Goal: Information Seeking & Learning: Learn about a topic

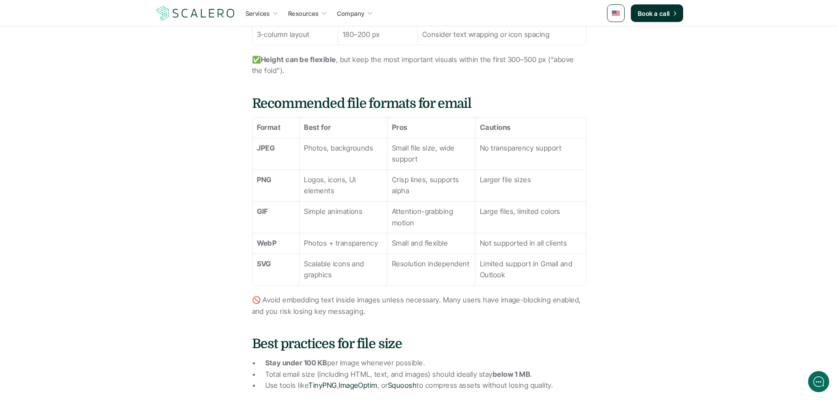
scroll to position [792, 0]
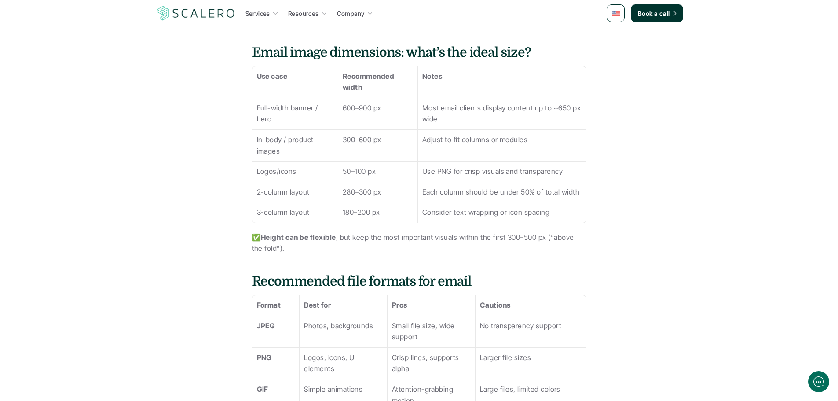
scroll to position [572, 0]
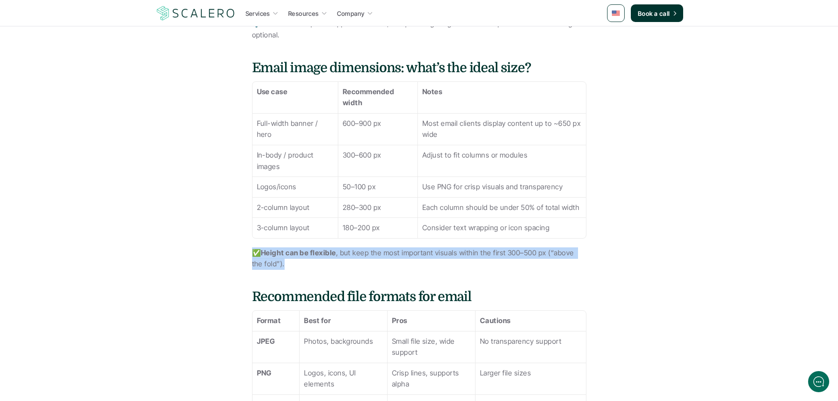
drag, startPoint x: 275, startPoint y: 262, endPoint x: 249, endPoint y: 253, distance: 27.3
click at [271, 260] on p "✅ Height can be flexible , but keep the most important visuals within the first…" at bounding box center [419, 258] width 334 height 22
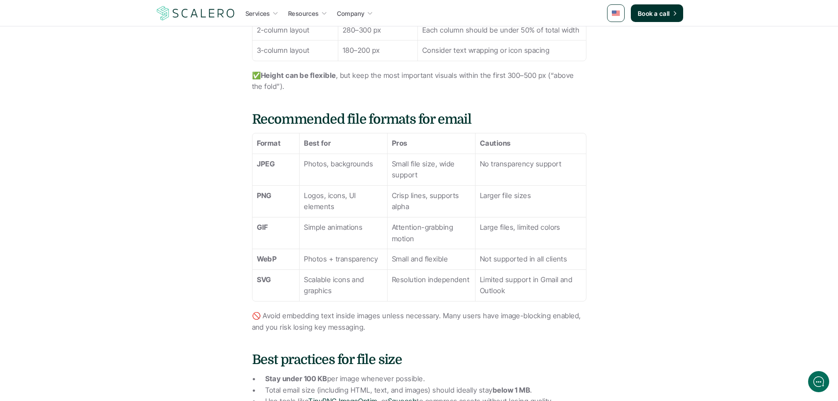
scroll to position [792, 0]
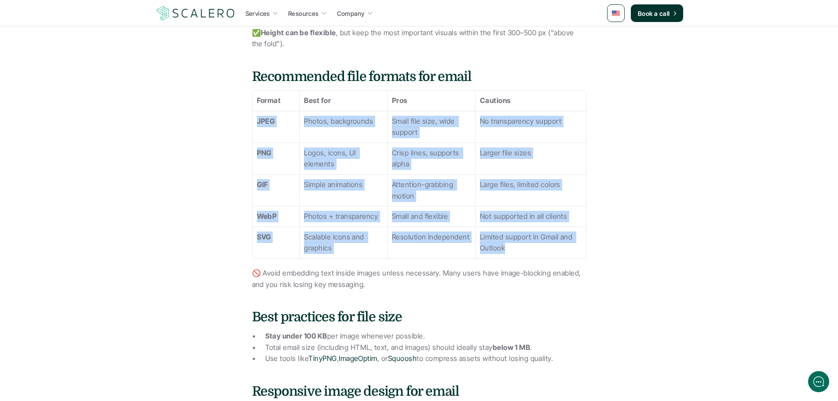
drag, startPoint x: 257, startPoint y: 117, endPoint x: 558, endPoint y: 246, distance: 327.4
click at [558, 246] on tbody "Format Best for Pros Cautions JPEG Photos, backgrounds Small file size, wide su…" at bounding box center [419, 175] width 333 height 168
click at [528, 245] on p "Limited support in Gmail and Outlook" at bounding box center [530, 242] width 101 height 22
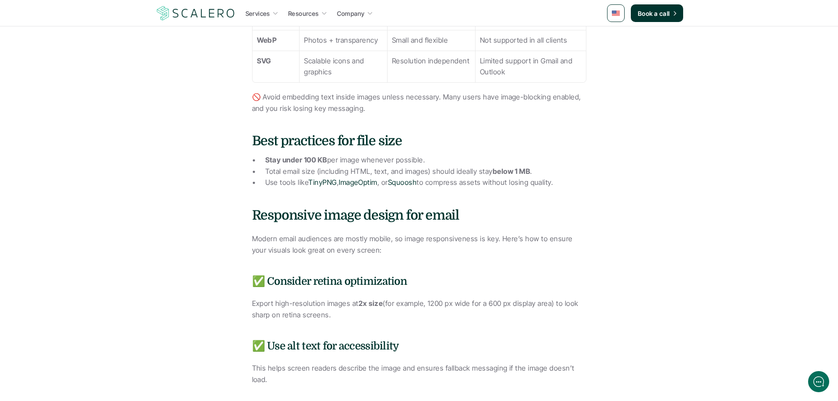
scroll to position [1012, 0]
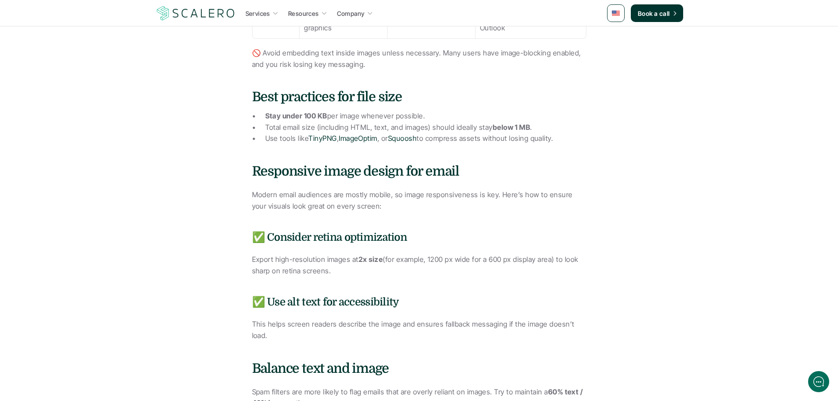
drag, startPoint x: 265, startPoint y: 116, endPoint x: 568, endPoint y: 136, distance: 302.9
click at [568, 136] on ul "Stay under 100 KB per image whenever possible. Total email size (including HTML…" at bounding box center [419, 127] width 334 height 34
click at [568, 136] on p "Use tools like TinyPNG , ImageOptim , or Squoosh to compress assets without los…" at bounding box center [425, 138] width 321 height 11
drag, startPoint x: 566, startPoint y: 138, endPoint x: 194, endPoint y: 92, distance: 374.2
click at [194, 92] on div "Images can make or break your email marketing. Done right, they draw attention,…" at bounding box center [420, 35] width 458 height 1633
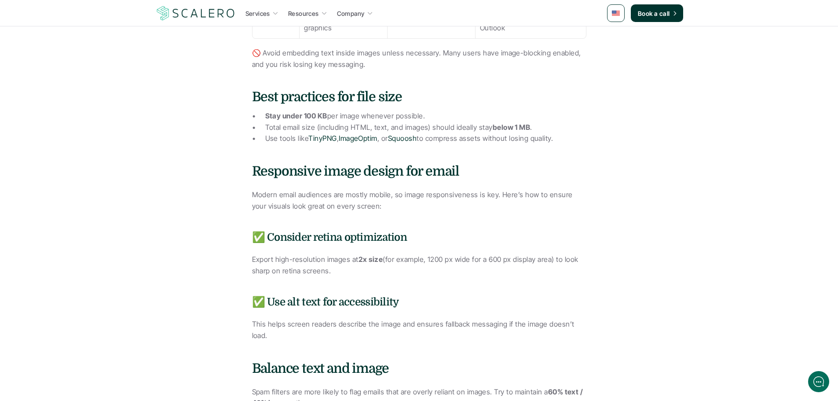
click at [283, 115] on strong "Stay under 100 KB" at bounding box center [296, 115] width 62 height 9
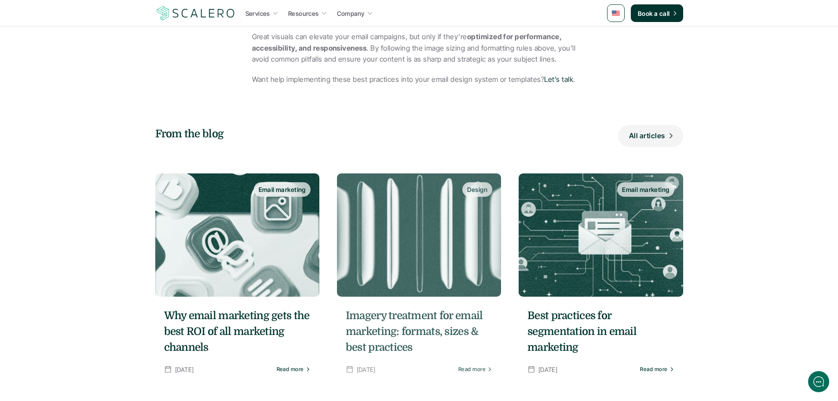
scroll to position [1848, 0]
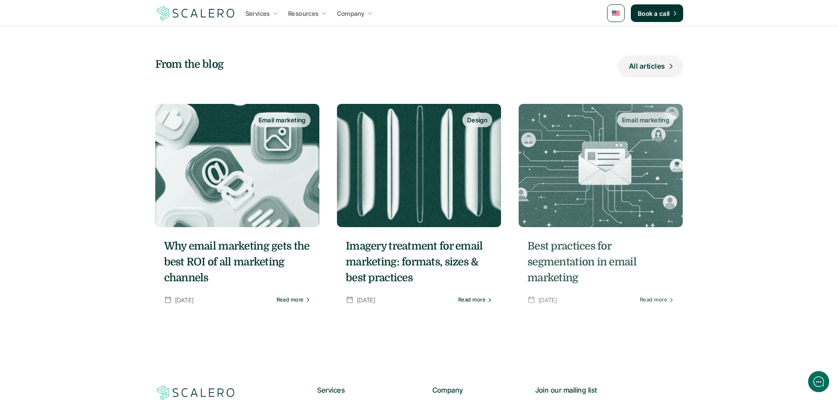
click at [550, 251] on h5 "Best practices for segmentation in email marketing" at bounding box center [601, 262] width 147 height 48
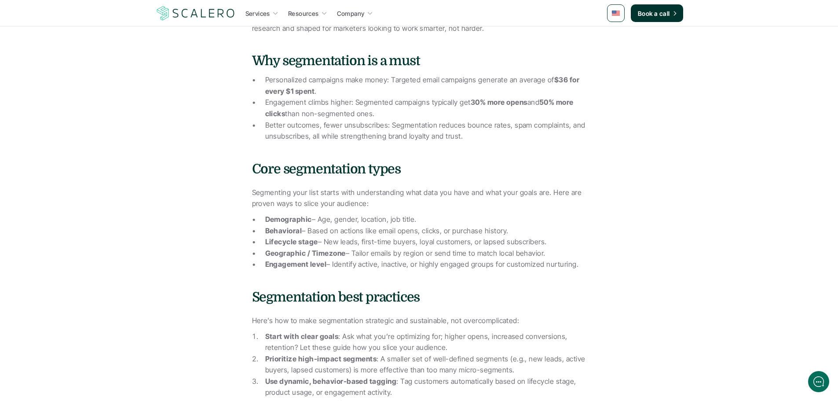
scroll to position [396, 0]
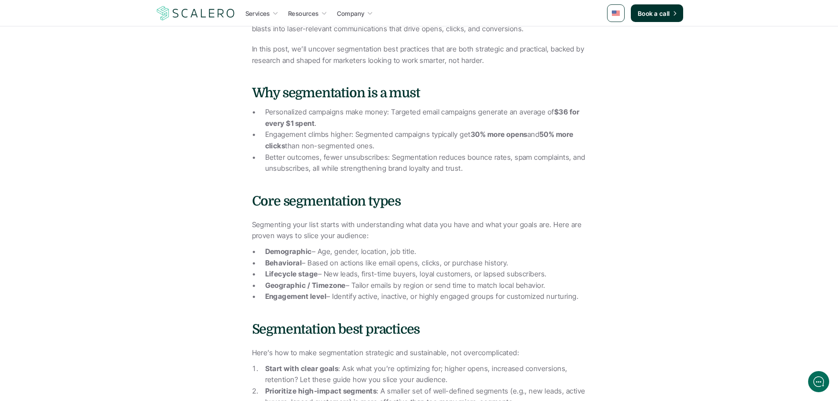
click at [456, 130] on p "Engagement climbs higher: Segmented campaigns typically get 30% more opens and …" at bounding box center [425, 140] width 321 height 22
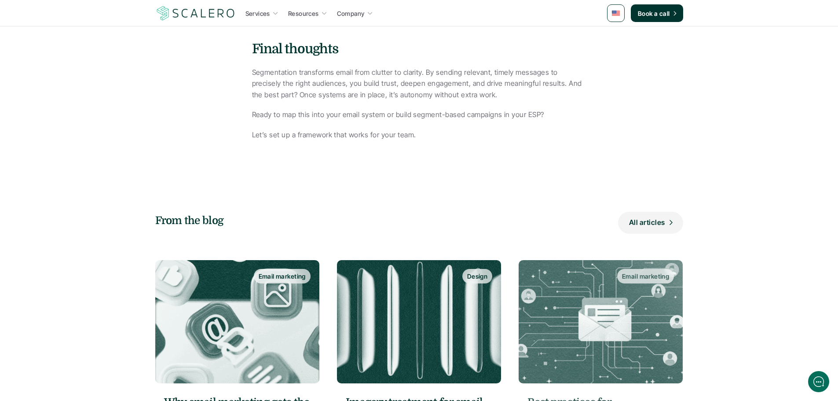
scroll to position [1276, 0]
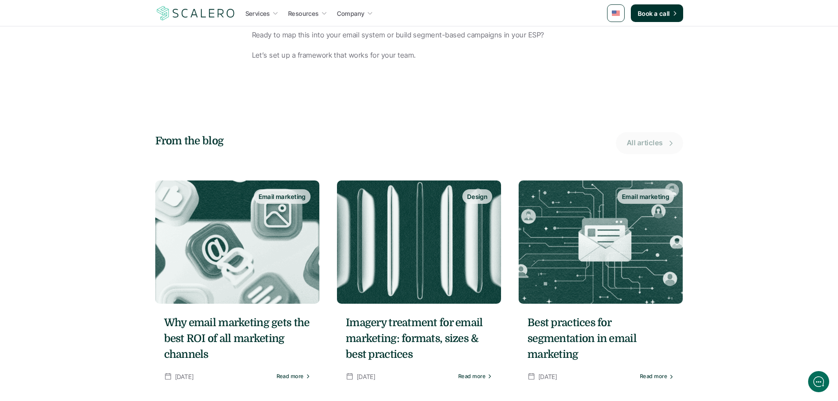
click at [669, 138] on link "All articles" at bounding box center [649, 143] width 67 height 22
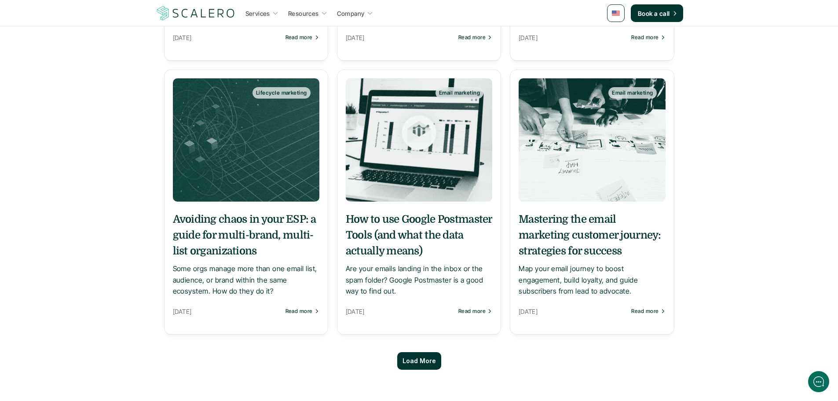
scroll to position [660, 0]
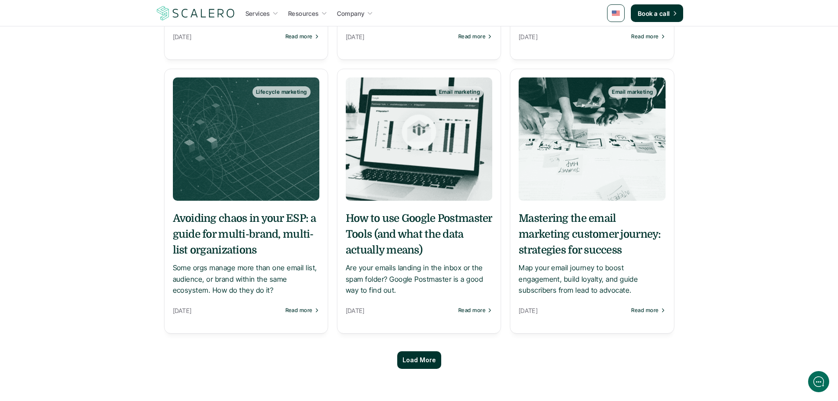
click at [418, 362] on p "Load More" at bounding box center [419, 359] width 33 height 7
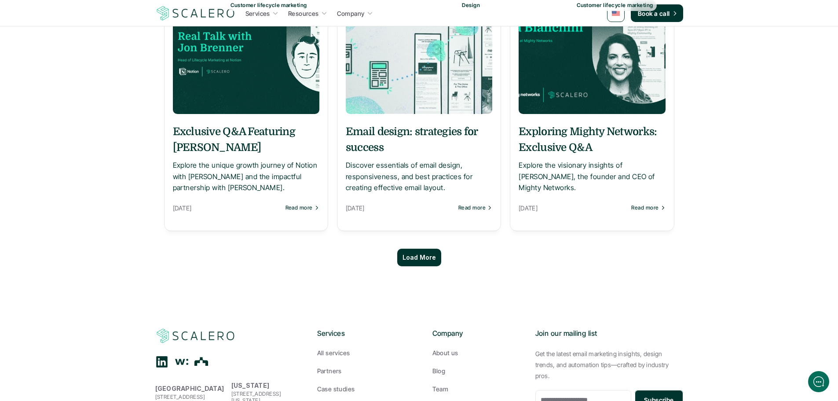
scroll to position [1584, 0]
click at [420, 254] on p "Load More" at bounding box center [419, 256] width 33 height 7
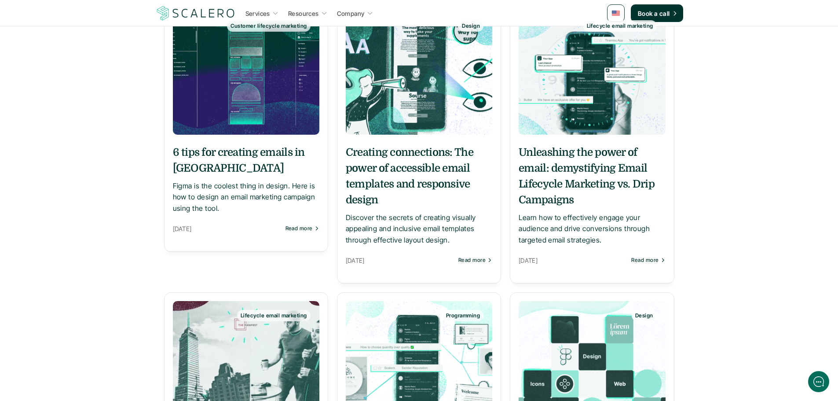
scroll to position [2068, 0]
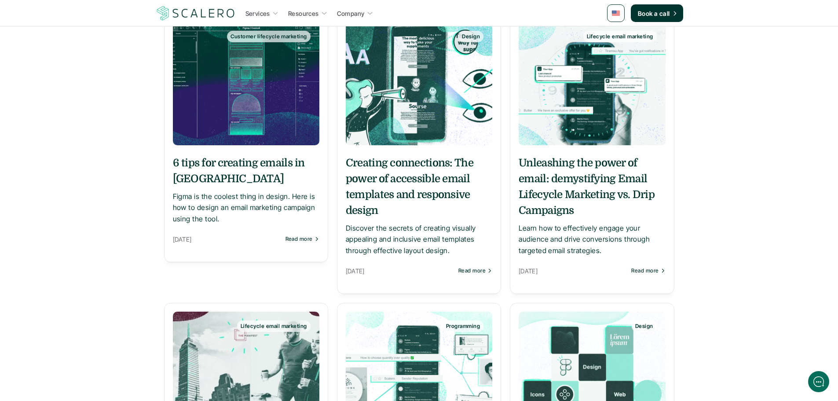
drag, startPoint x: 577, startPoint y: 174, endPoint x: 572, endPoint y: 175, distance: 4.9
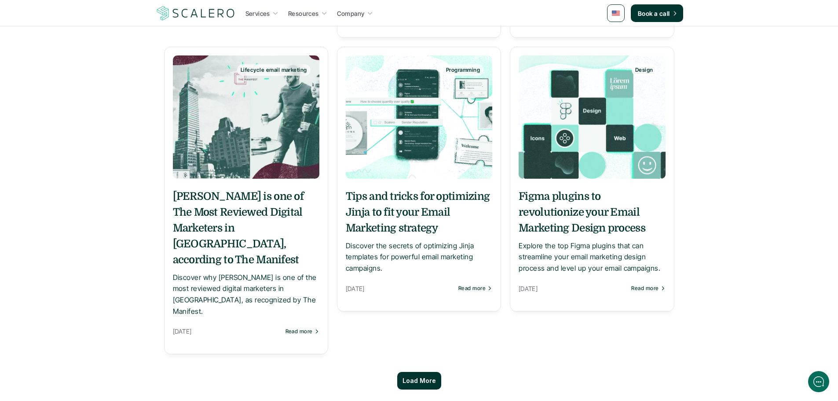
scroll to position [2332, 0]
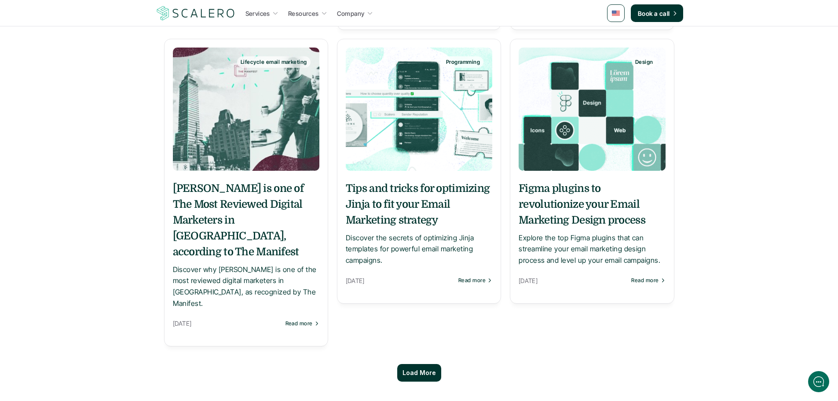
click at [429, 369] on p "Load More" at bounding box center [419, 372] width 33 height 7
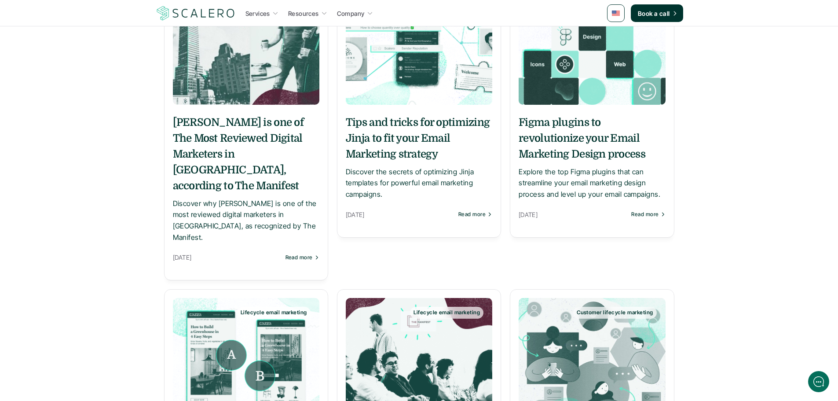
scroll to position [2420, 0]
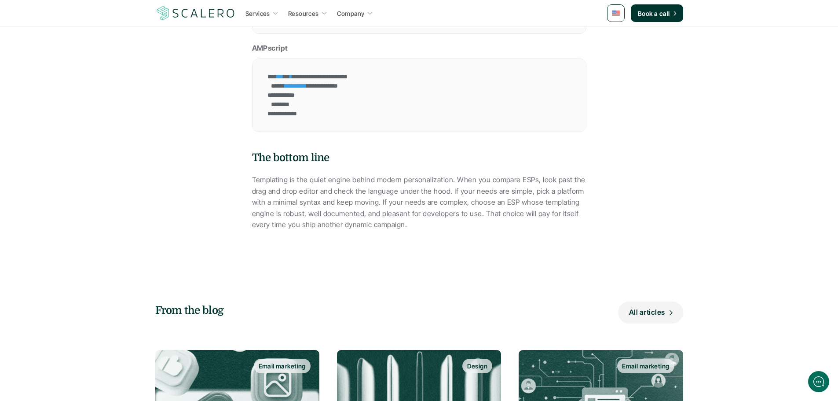
scroll to position [2420, 0]
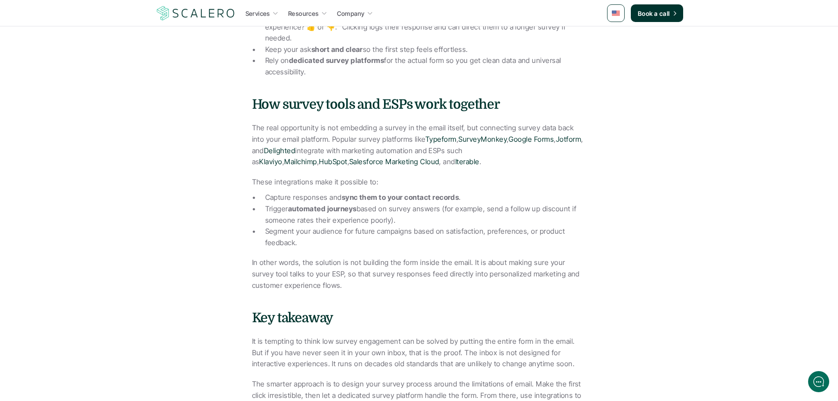
scroll to position [748, 0]
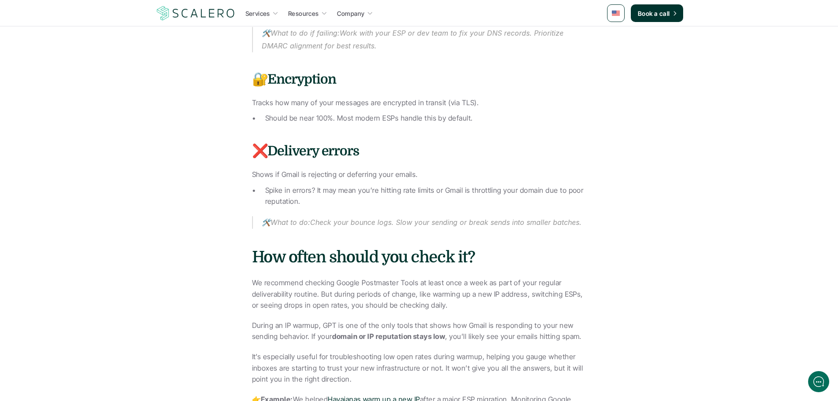
scroll to position [1188, 0]
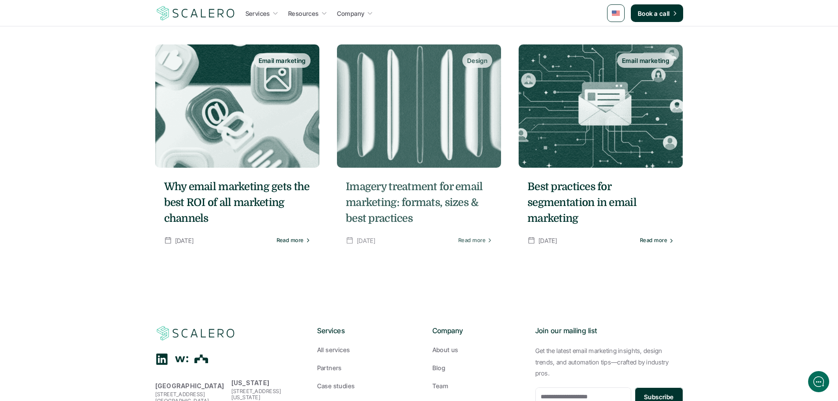
scroll to position [3740, 0]
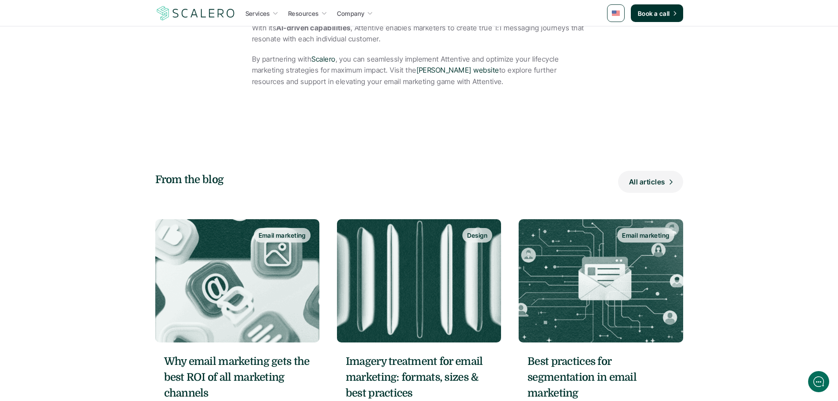
scroll to position [2728, 0]
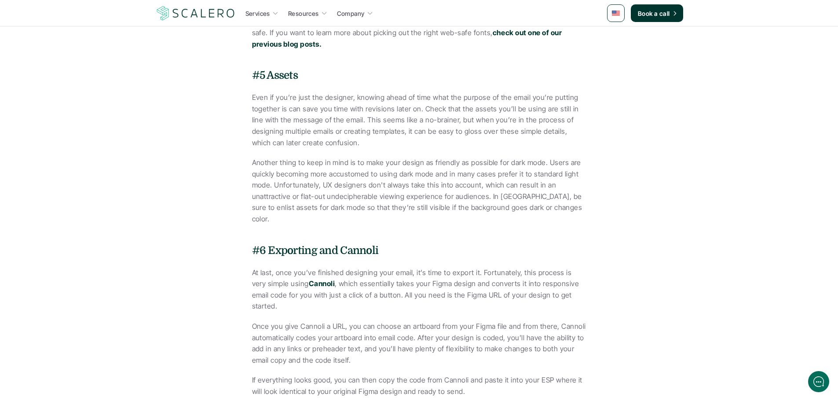
scroll to position [1100, 0]
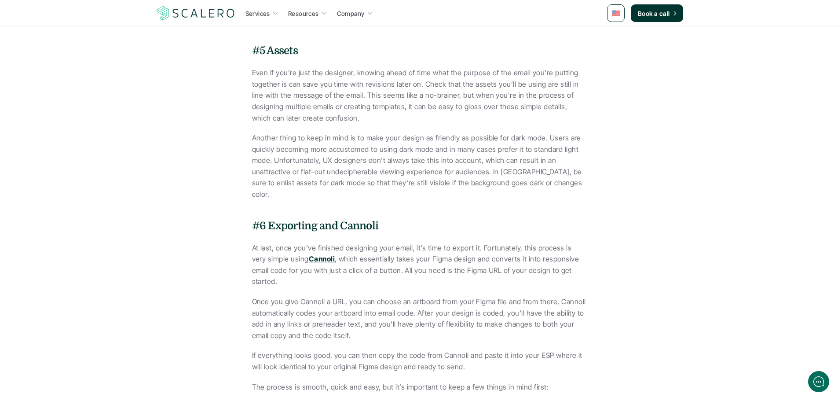
click at [309, 254] on strong "Cannoli" at bounding box center [322, 258] width 26 height 9
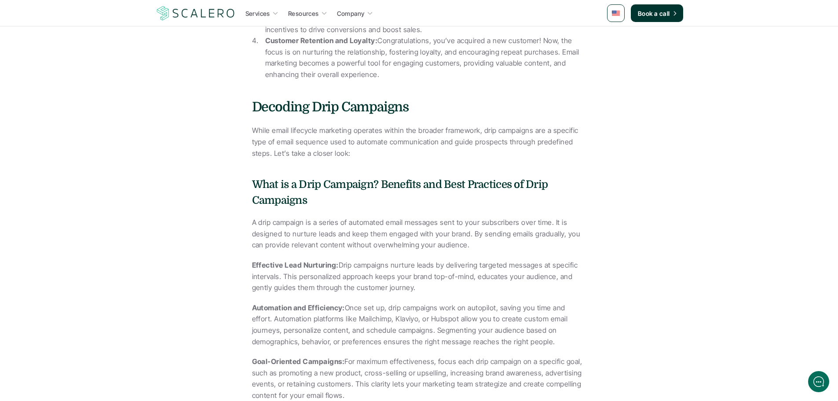
scroll to position [748, 0]
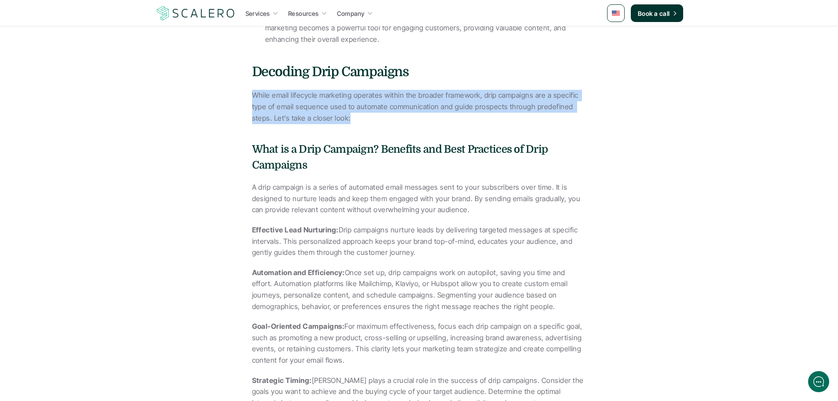
drag, startPoint x: 369, startPoint y: 116, endPoint x: 236, endPoint y: 96, distance: 134.3
click at [236, 96] on div "Understanding Email Lifecycle Marketing In the fast-paced world of digital mark…" at bounding box center [420, 122] width 458 height 1217
click at [428, 114] on p "While email lifecycle marketing operates within the broader framework, drip cam…" at bounding box center [419, 107] width 334 height 34
drag, startPoint x: 425, startPoint y: 118, endPoint x: 246, endPoint y: 95, distance: 179.7
click at [246, 95] on div "Understanding Email Lifecycle Marketing In the fast-paced world of digital mark…" at bounding box center [420, 122] width 458 height 1217
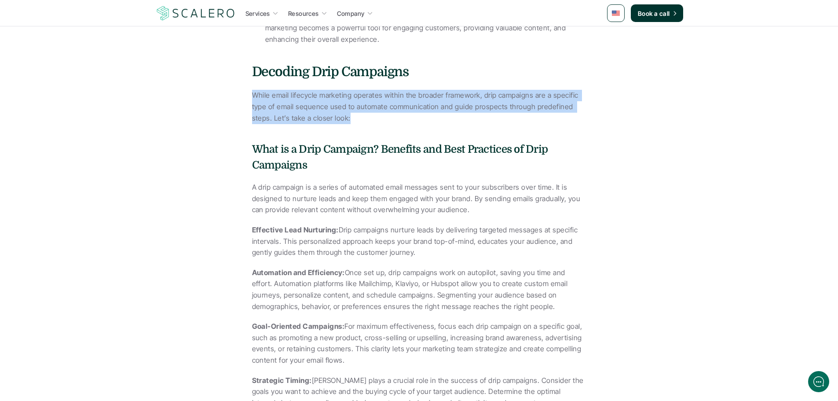
click at [389, 119] on p "While email lifecycle marketing operates within the broader framework, drip cam…" at bounding box center [419, 107] width 334 height 34
drag, startPoint x: 360, startPoint y: 118, endPoint x: 277, endPoint y: 102, distance: 84.3
click at [236, 99] on div "Understanding Email Lifecycle Marketing In the fast-paced world of digital mark…" at bounding box center [420, 122] width 458 height 1217
click at [384, 114] on p "While email lifecycle marketing operates within the broader framework, drip cam…" at bounding box center [419, 107] width 334 height 34
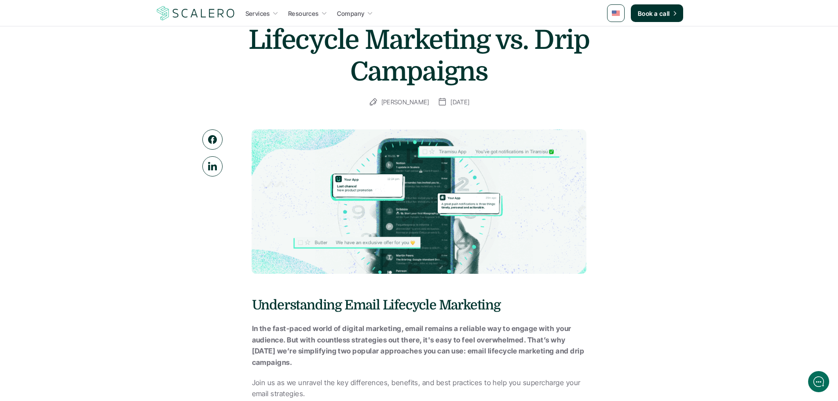
scroll to position [0, 0]
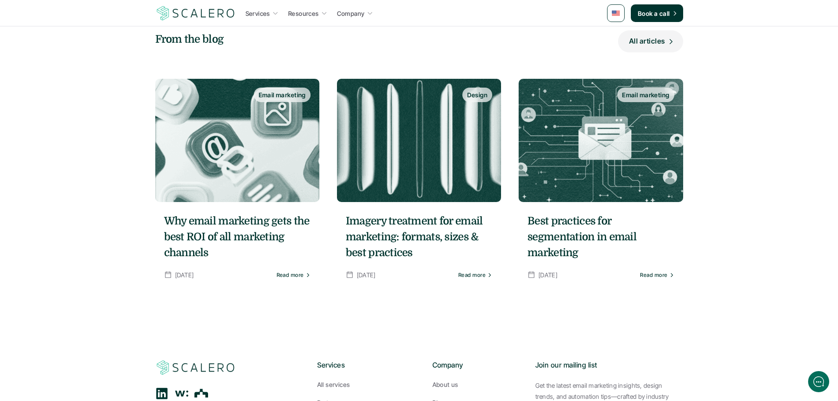
scroll to position [2068, 0]
